Goal: Use online tool/utility: Utilize a website feature to perform a specific function

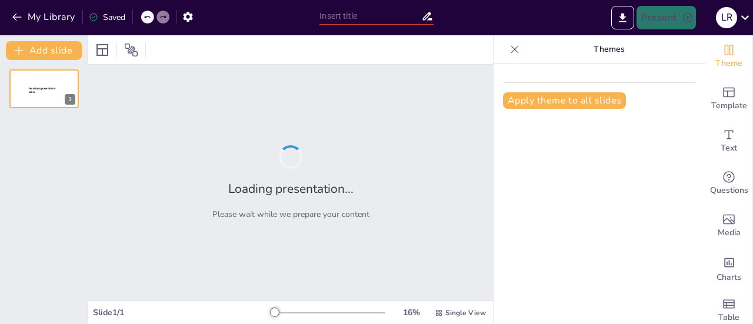
type input "Diseño y Gestión de Biohuertos Escolares: Cultivo de Tomate, Pepino, Col y Raba…"
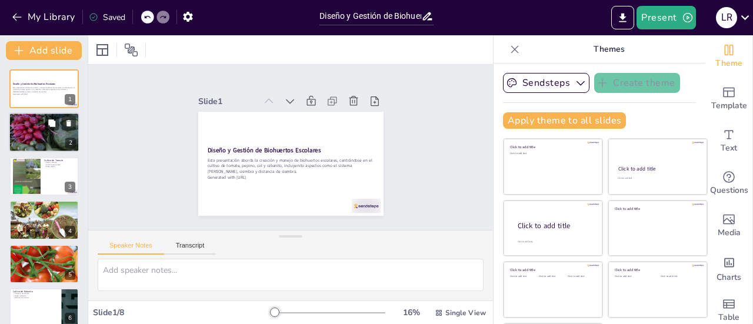
click at [41, 129] on div at bounding box center [44, 132] width 71 height 47
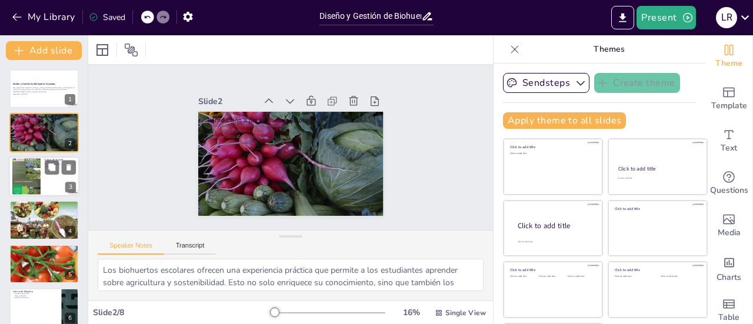
click at [38, 167] on div at bounding box center [26, 177] width 28 height 38
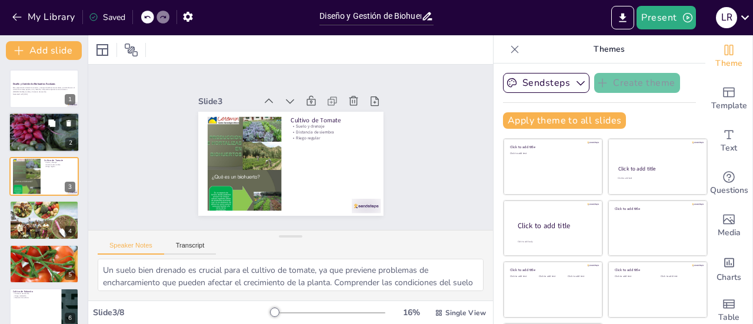
click at [29, 119] on p "Aprendizaje práctico y habilidades" at bounding box center [44, 120] width 64 height 2
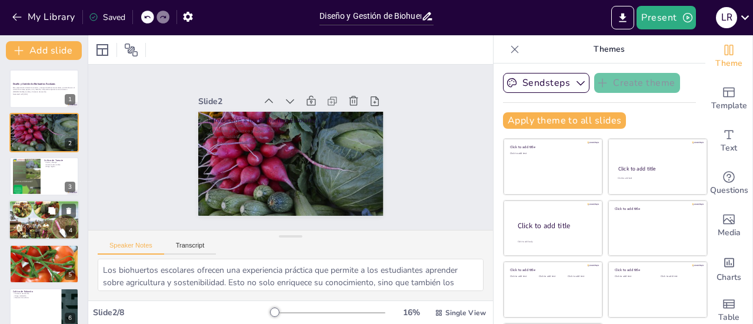
click at [47, 227] on div at bounding box center [44, 220] width 71 height 94
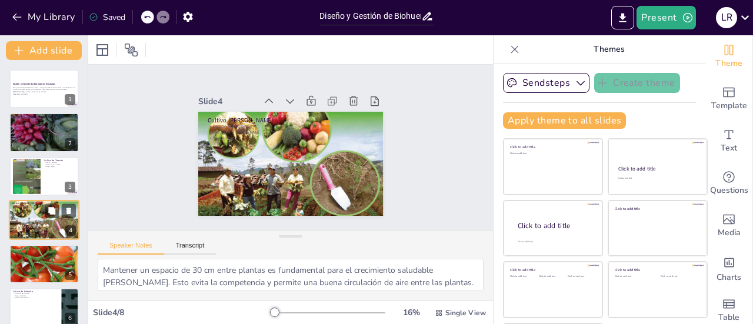
scroll to position [28, 0]
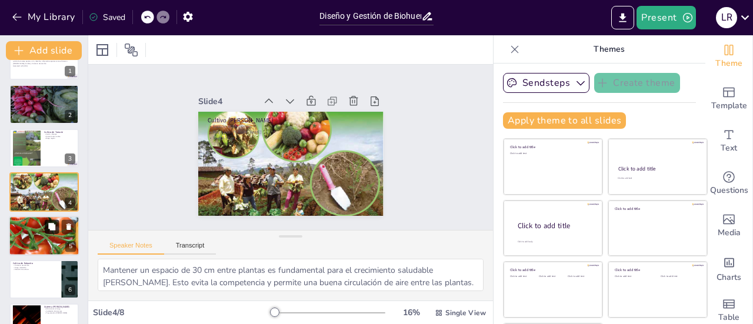
click at [47, 227] on button at bounding box center [52, 227] width 14 height 14
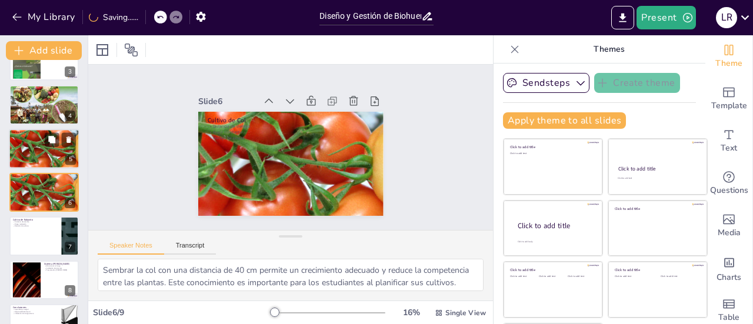
scroll to position [40, 0]
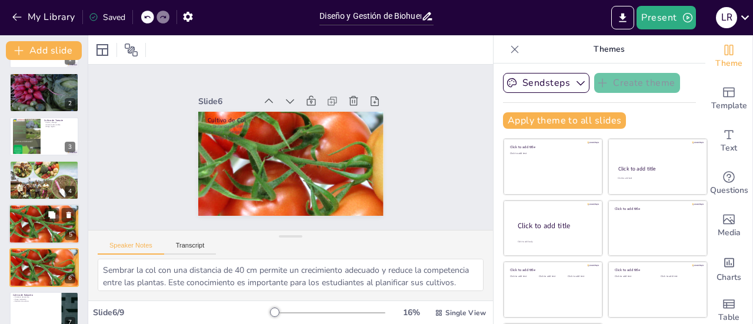
click at [33, 216] on div at bounding box center [44, 224] width 133 height 40
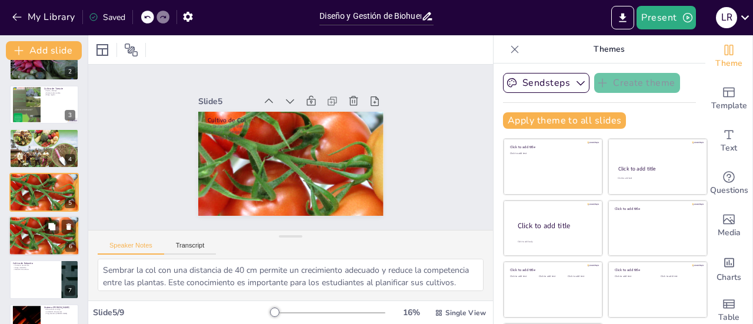
click at [27, 245] on div at bounding box center [44, 236] width 133 height 40
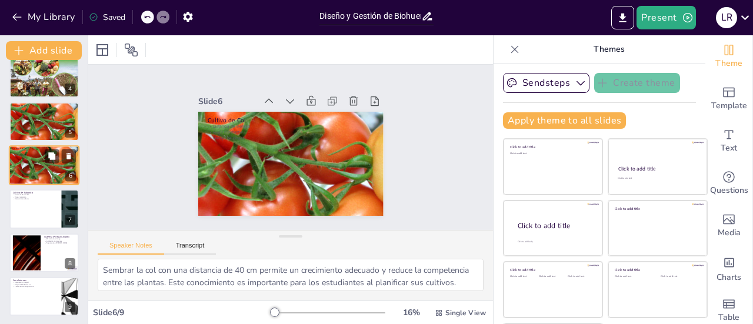
scroll to position [144, 0]
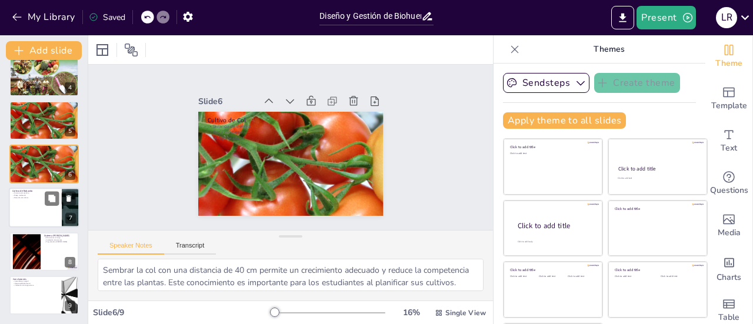
click at [24, 205] on div at bounding box center [44, 208] width 71 height 40
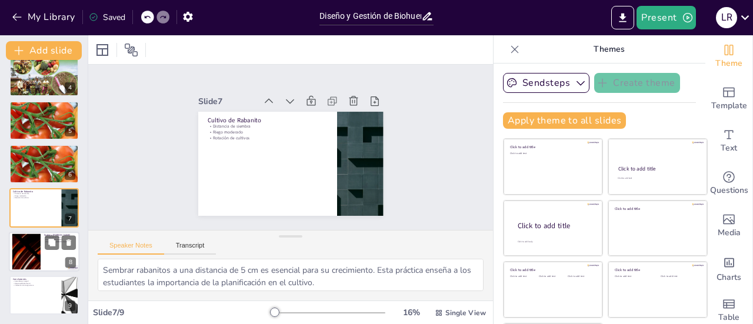
click at [31, 249] on div at bounding box center [27, 252] width 64 height 36
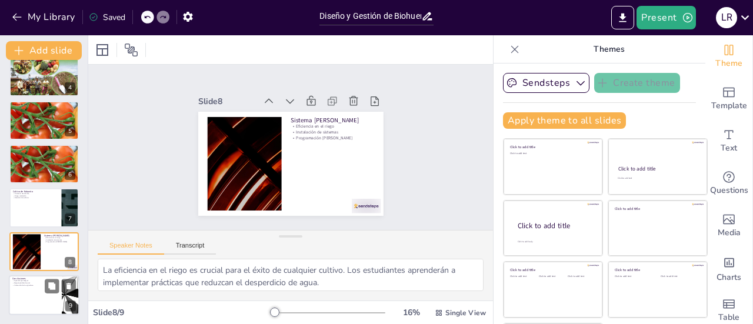
click at [35, 278] on p "Conclusiones" at bounding box center [35, 279] width 46 height 4
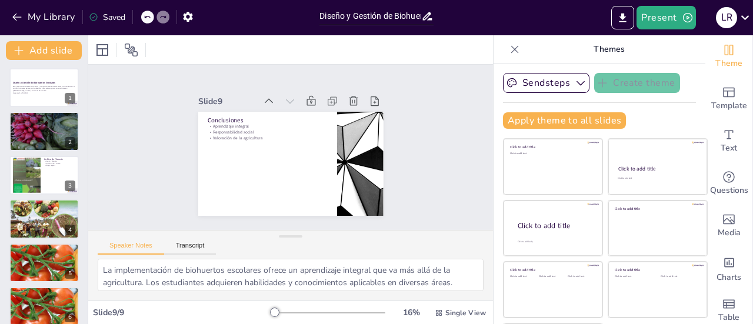
scroll to position [0, 0]
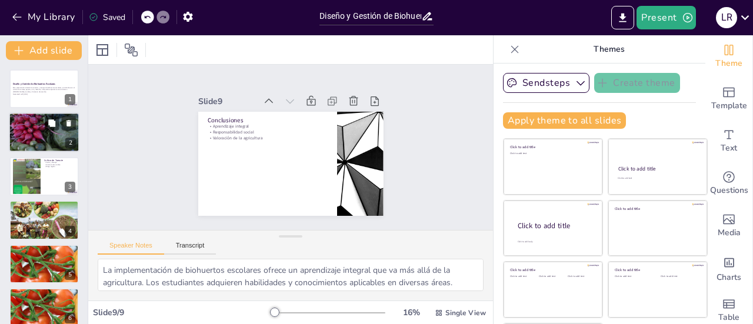
click at [31, 131] on div at bounding box center [44, 132] width 71 height 47
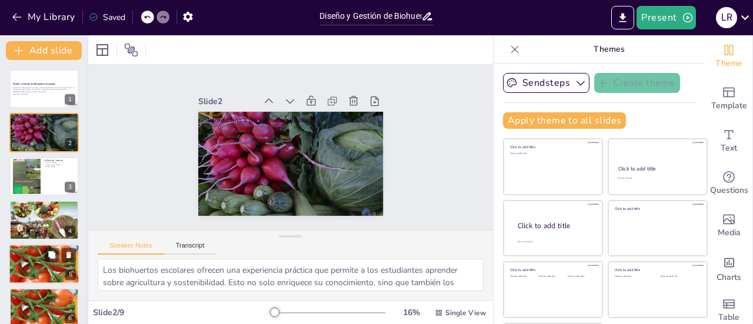
click at [37, 257] on div at bounding box center [44, 264] width 133 height 40
type textarea "Sembrar la col con una distancia de 40 cm permite un crecimiento adecuado y red…"
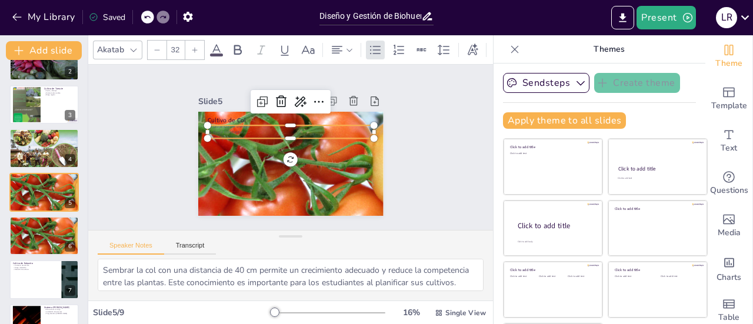
click at [222, 127] on p "Riego constante" at bounding box center [294, 132] width 164 height 40
click at [237, 45] on icon at bounding box center [238, 50] width 14 height 14
click at [234, 45] on icon at bounding box center [238, 50] width 8 height 10
click at [216, 45] on icon at bounding box center [216, 49] width 11 height 11
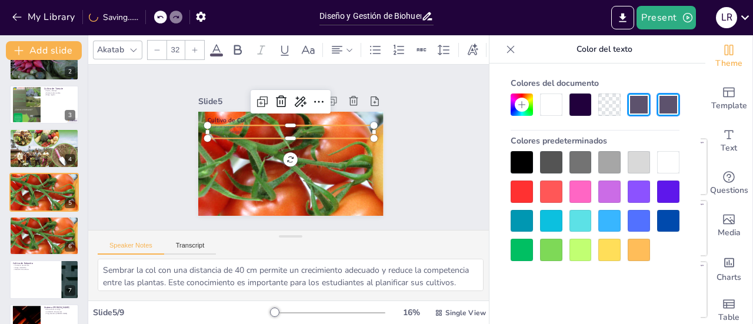
click at [667, 165] on div at bounding box center [668, 162] width 22 height 22
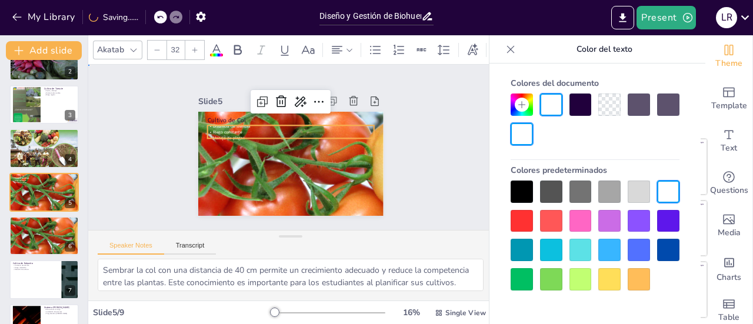
click at [421, 168] on div "Slide 1 Diseño y Gestión de Biohuertos Escolares Esta presentación aborda la cr…" at bounding box center [291, 147] width 420 height 207
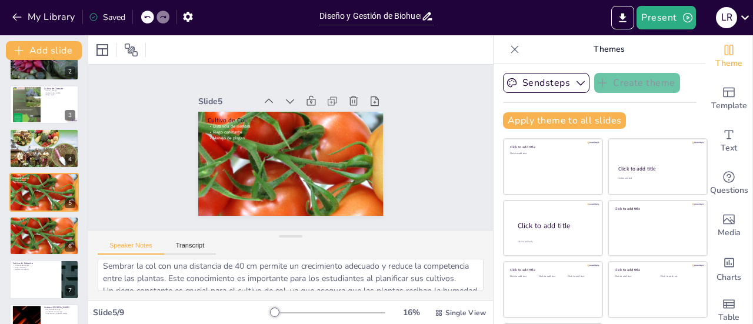
scroll to position [0, 0]
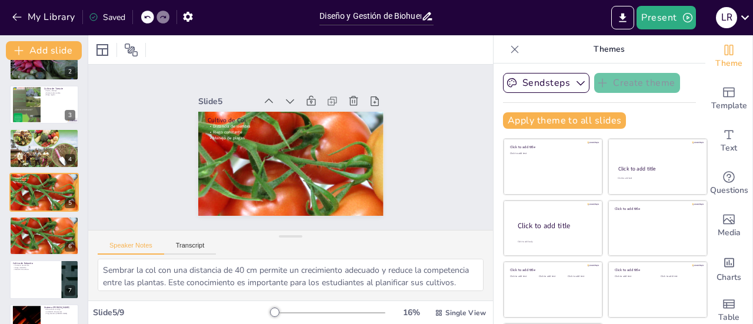
click at [146, 297] on div "Sembrar la col con una distancia de 40 cm permite un crecimiento adecuado y red…" at bounding box center [290, 280] width 405 height 42
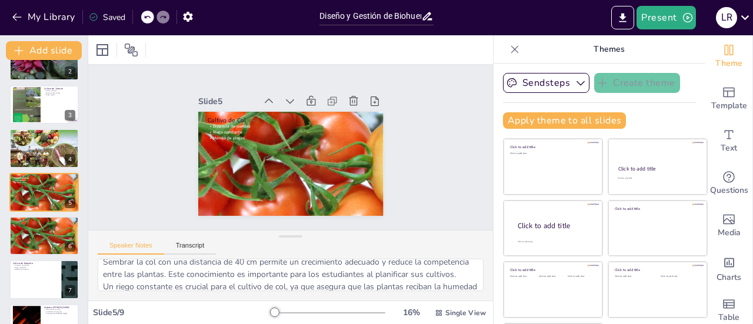
scroll to position [9, 0]
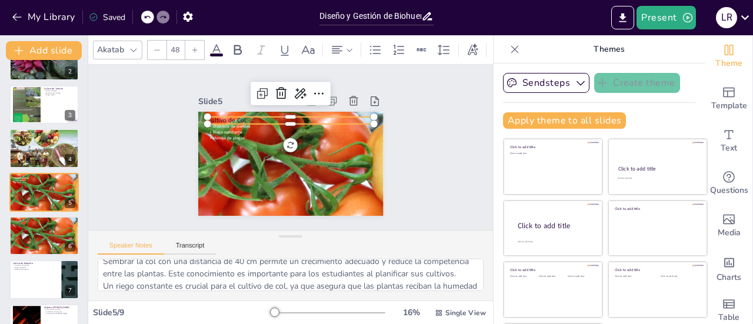
click at [214, 114] on p "Cultivo de Col" at bounding box center [296, 120] width 165 height 43
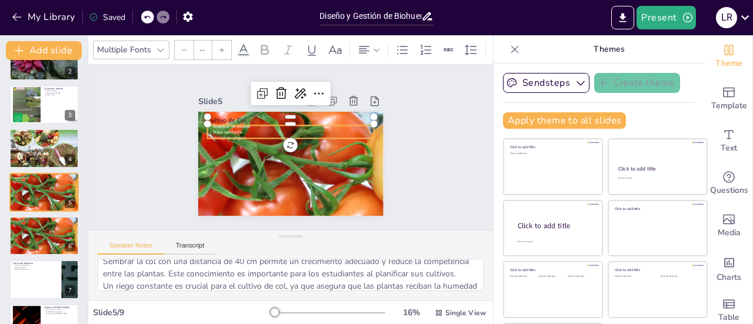
type input "32"
click at [212, 134] on div "Cultivo de Col Distancia de siembra Riego constante Manejo de plagas" at bounding box center [288, 163] width 195 height 123
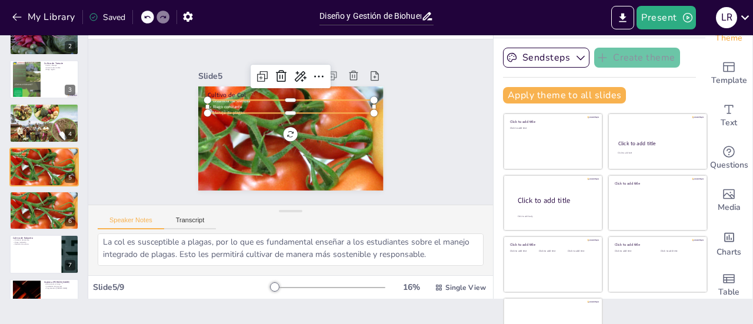
scroll to position [28, 0]
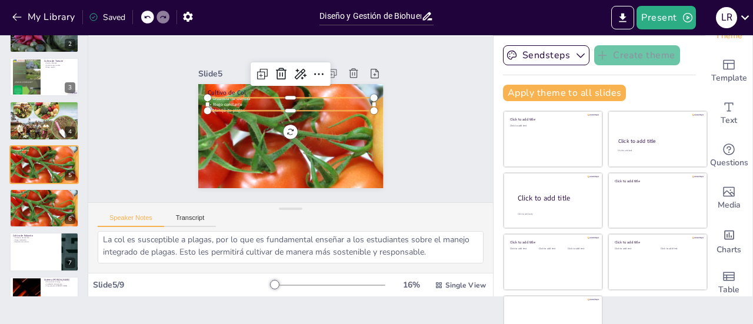
click at [43, 230] on div "Diseño y Gestión de Biohuertos Escolares Esta presentación aborda la creación y…" at bounding box center [44, 164] width 88 height 389
click at [45, 254] on div at bounding box center [44, 252] width 71 height 40
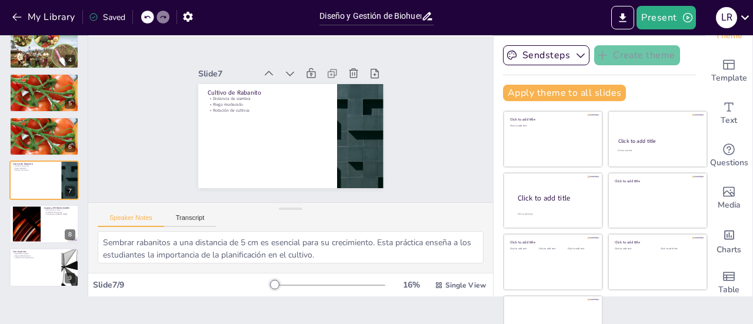
scroll to position [0, 0]
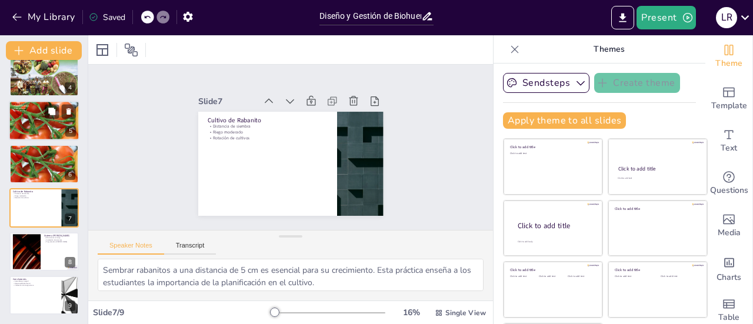
click at [18, 116] on div at bounding box center [44, 121] width 133 height 40
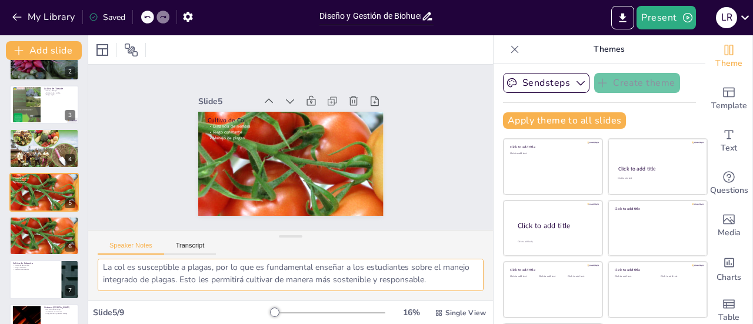
scroll to position [77, 0]
drag, startPoint x: 100, startPoint y: 270, endPoint x: 427, endPoint y: 282, distance: 327.5
click at [427, 282] on textarea "Sembrar la col con una distancia de 40 cm permite un crecimiento adecuado y red…" at bounding box center [291, 275] width 386 height 32
click at [37, 238] on div at bounding box center [44, 236] width 133 height 40
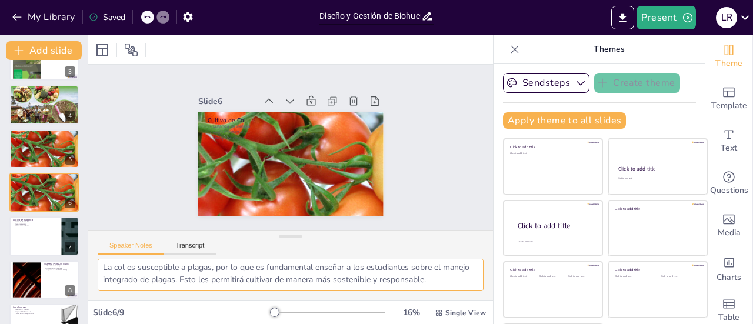
click at [183, 282] on textarea "Sembrar la col con una distancia de 40 cm permite un crecimiento adecuado y red…" at bounding box center [291, 275] width 386 height 32
click at [29, 231] on div at bounding box center [44, 237] width 71 height 40
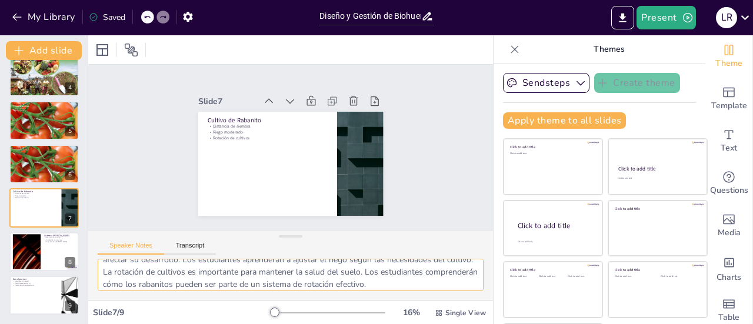
scroll to position [35, 0]
drag, startPoint x: 102, startPoint y: 268, endPoint x: 400, endPoint y: 275, distance: 297.3
click at [400, 275] on textarea "Sembrar rabanitos a una distancia de 5 cm es esencial para su crecimiento. Esta…" at bounding box center [291, 275] width 386 height 32
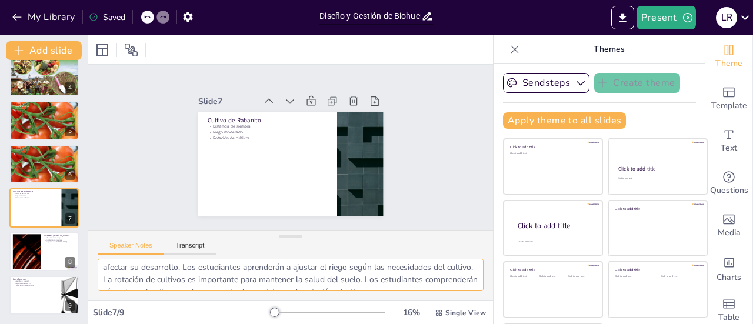
scroll to position [64, 0]
drag, startPoint x: 101, startPoint y: 268, endPoint x: 428, endPoint y: 276, distance: 327.3
click at [428, 276] on textarea "Sembrar rabanitos a una distancia de 5 cm es esencial para su crecimiento. Esta…" at bounding box center [291, 275] width 386 height 32
click at [25, 254] on div at bounding box center [27, 252] width 64 height 36
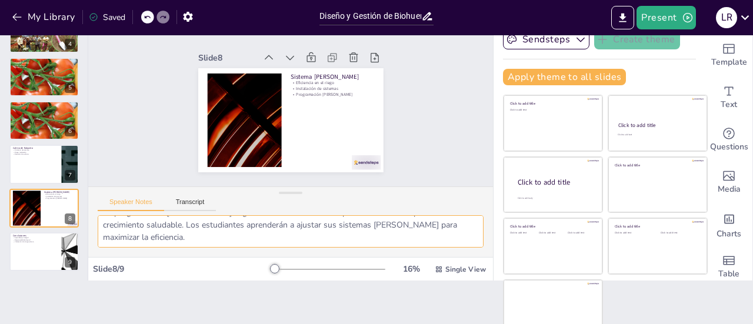
scroll to position [45, 0]
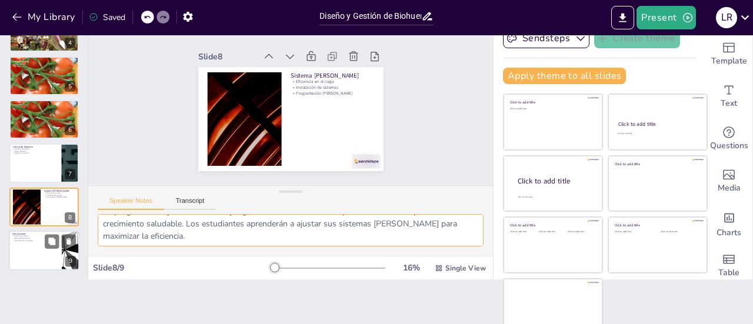
click at [39, 247] on div at bounding box center [44, 251] width 71 height 40
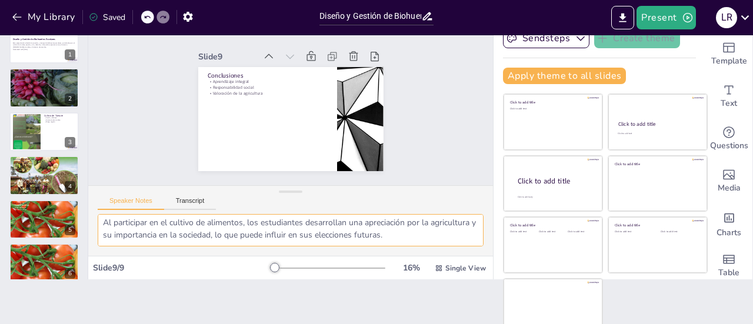
scroll to position [0, 0]
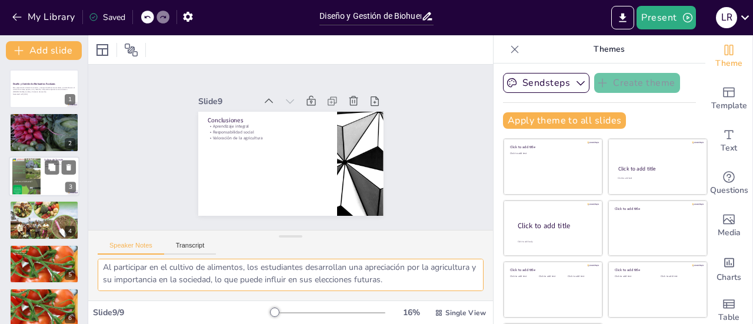
click at [31, 170] on div at bounding box center [26, 177] width 28 height 38
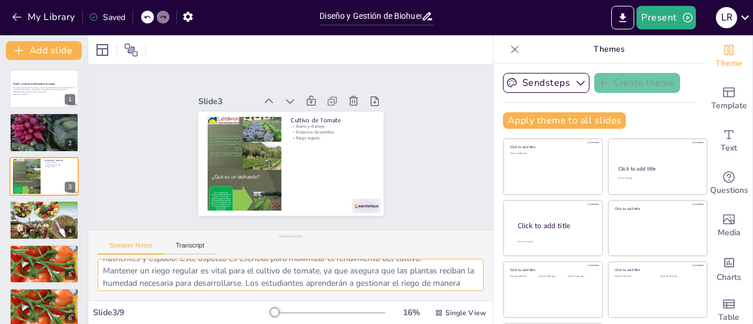
scroll to position [77, 0]
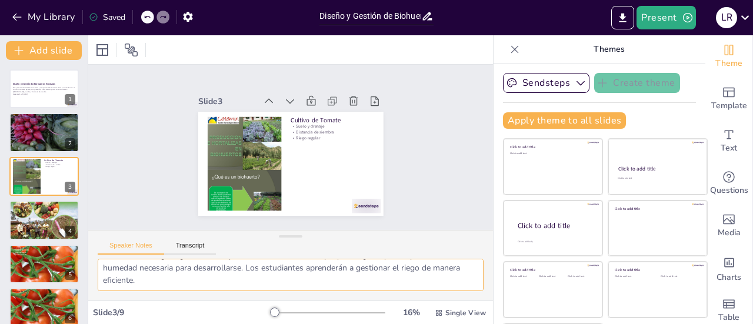
drag, startPoint x: 102, startPoint y: 269, endPoint x: 446, endPoint y: 288, distance: 344.2
click at [446, 288] on textarea "Un suelo bien drenado es crucial para el cultivo de tomate, ya que previene pro…" at bounding box center [291, 275] width 386 height 32
click at [21, 213] on div at bounding box center [44, 220] width 71 height 94
type textarea "Mantener un espacio de 30 cm entre plantas es fundamental para el crecimiento s…"
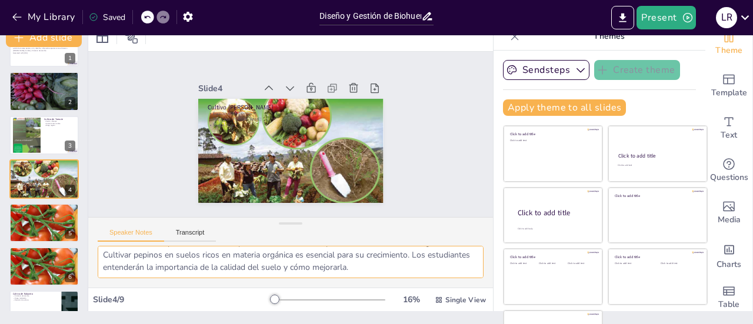
scroll to position [14, 0]
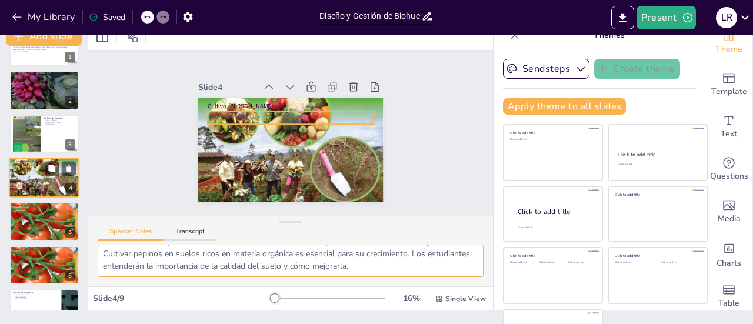
click at [24, 168] on p "Suelos ricos" at bounding box center [44, 168] width 64 height 2
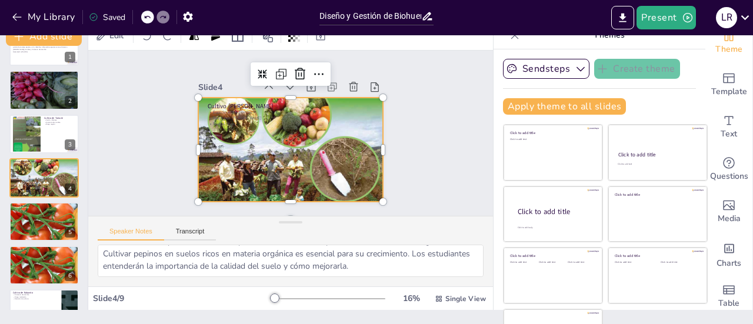
click at [212, 146] on div at bounding box center [286, 149] width 253 height 292
drag, startPoint x: 102, startPoint y: 251, endPoint x: 404, endPoint y: 274, distance: 302.8
click at [404, 274] on textarea "Mantener un espacio de 30 cm entre plantas es fundamental para el crecimiento s…" at bounding box center [291, 261] width 386 height 32
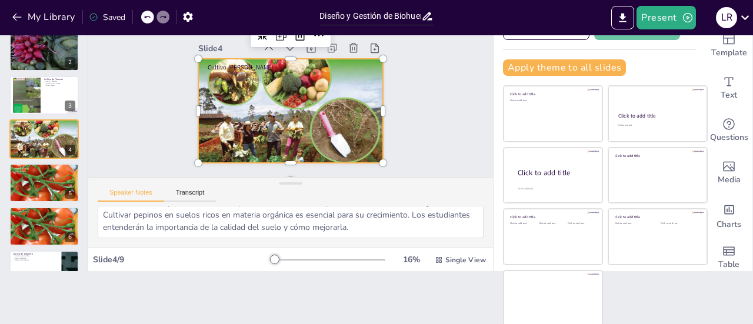
click at [404, 274] on div "Document fonts Akatab Recently used Mulish Popular fonts Lato Montserrat Open S…" at bounding box center [376, 179] width 753 height 289
